Goal: Task Accomplishment & Management: Use online tool/utility

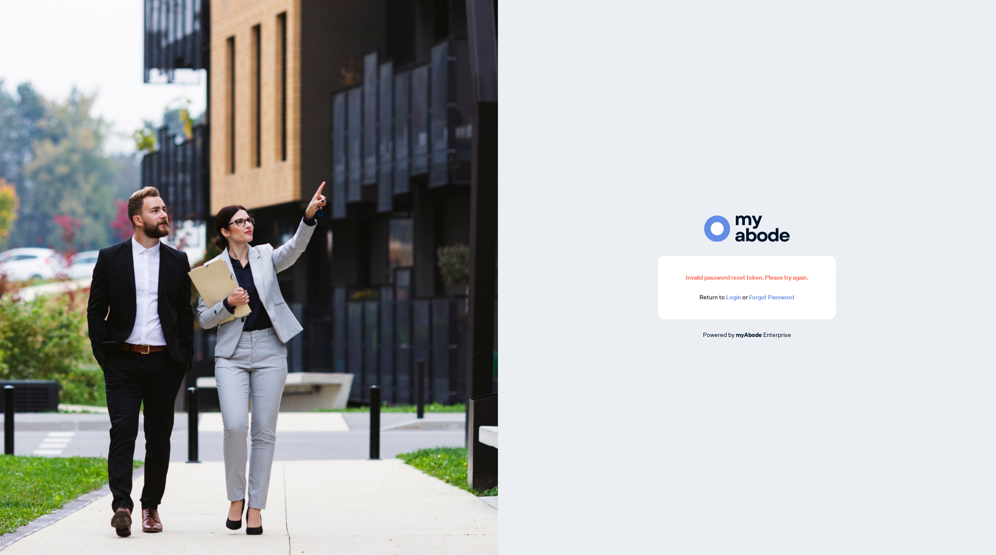
click at [736, 299] on link "Login" at bounding box center [733, 297] width 15 height 8
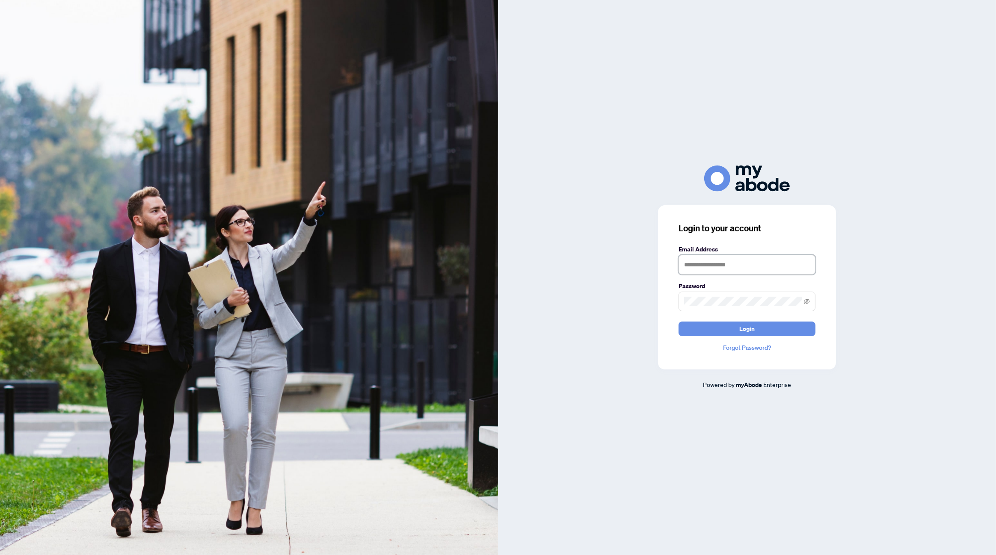
type input "**********"
click at [748, 330] on span "Login" at bounding box center [746, 329] width 15 height 14
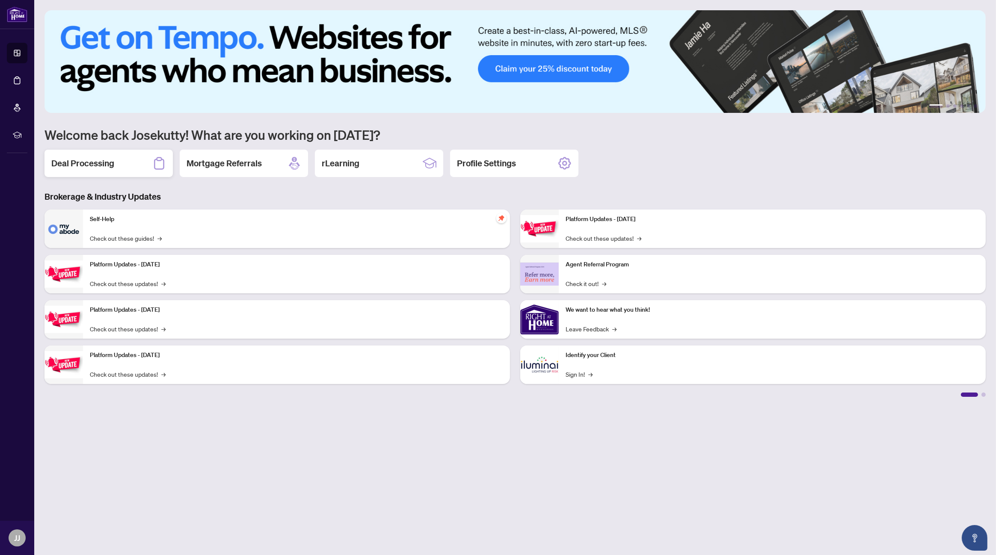
click at [85, 165] on h2 "Deal Processing" at bounding box center [82, 163] width 63 height 12
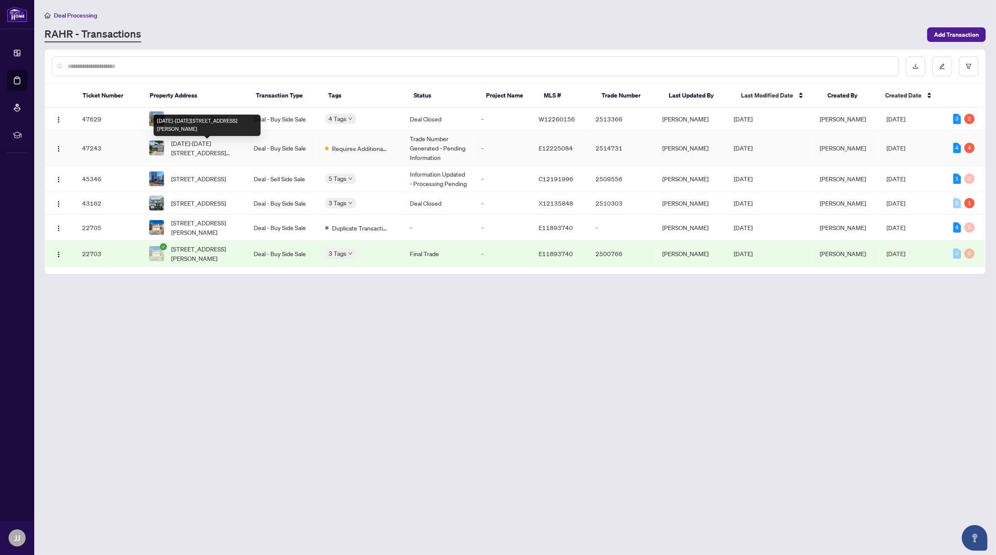
click at [193, 151] on span "1752-1752 Shadybrook Dr, Pickering, Ontario L1V 3A5, Canada" at bounding box center [205, 148] width 69 height 19
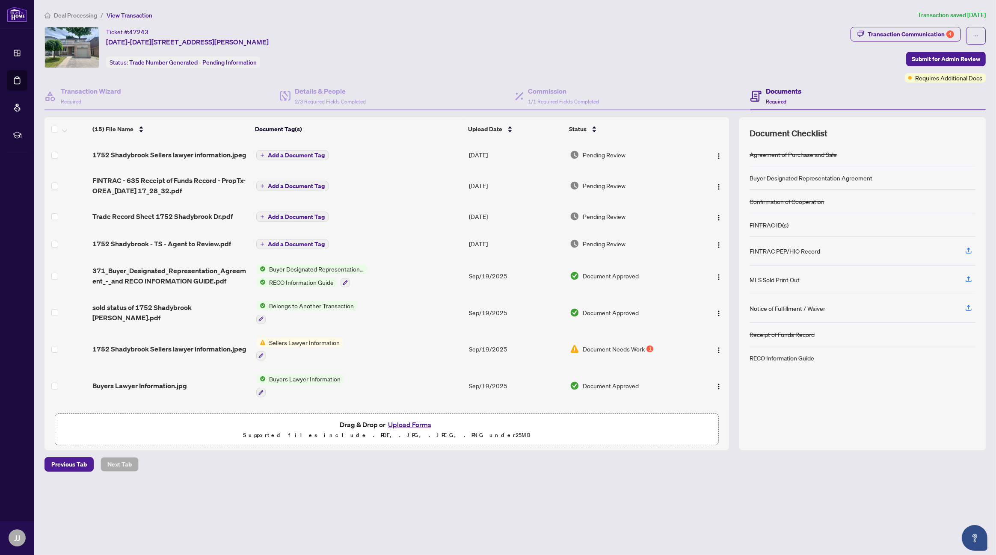
click at [86, 44] on img at bounding box center [72, 47] width 54 height 40
